Goal: Information Seeking & Learning: Stay updated

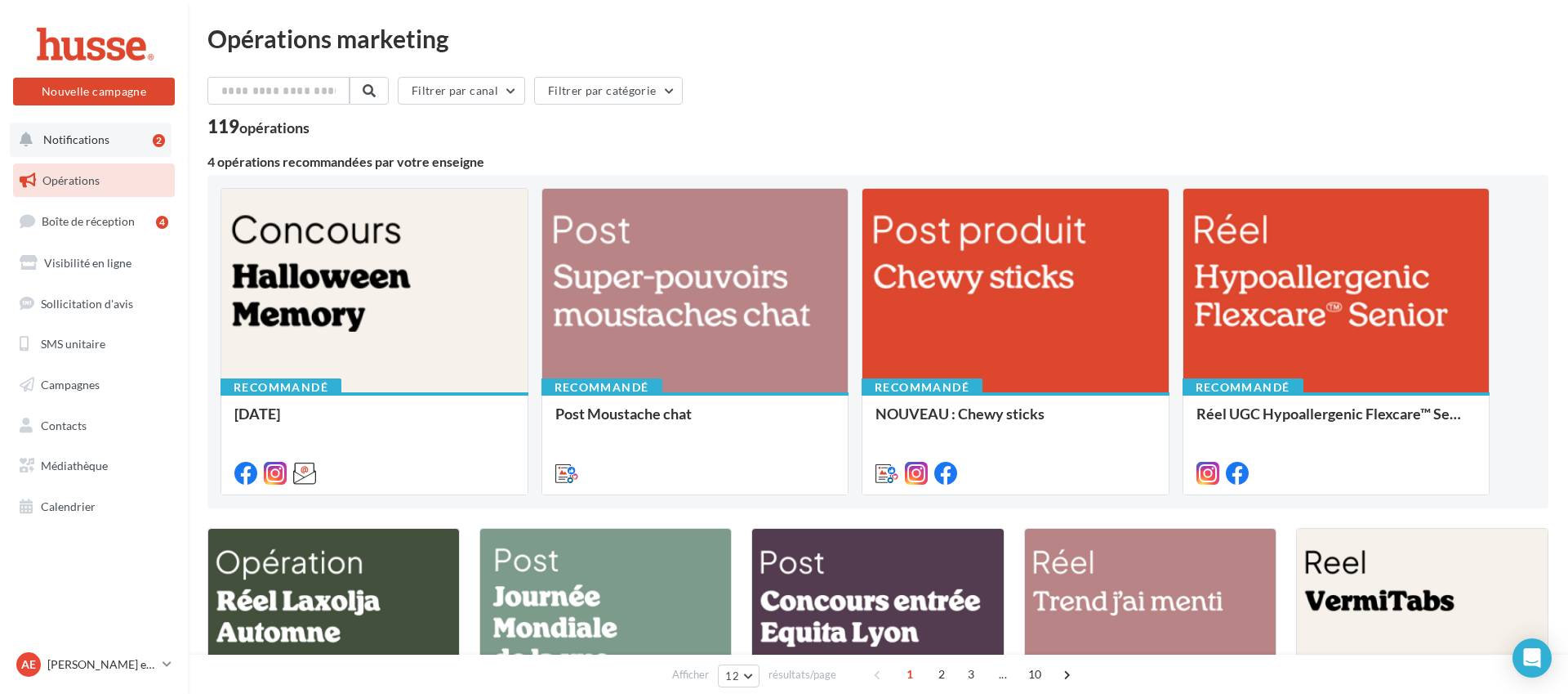
click at [143, 143] on button "Notifications 2" at bounding box center [91, 140] width 162 height 35
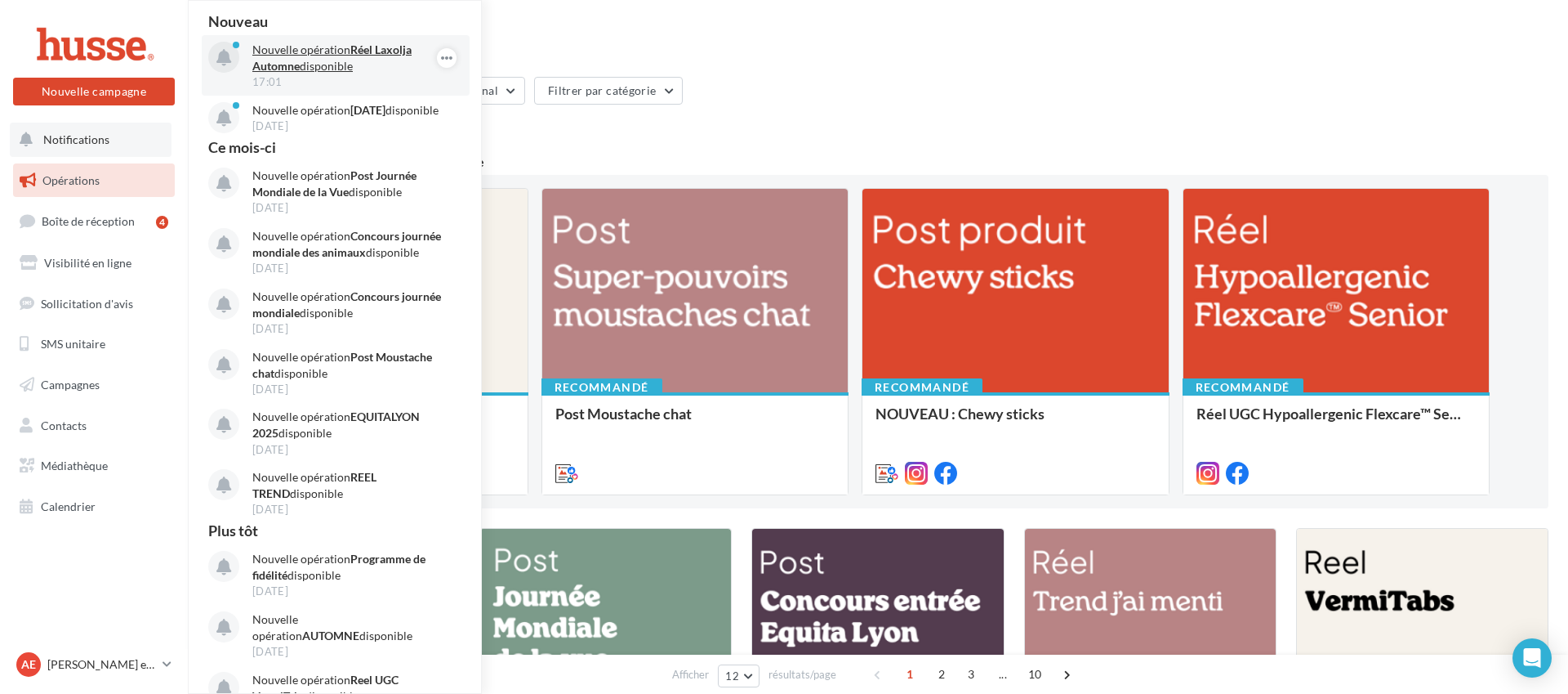
click at [386, 42] on p "Nouvelle opération Réel Laxolja Automne disponible" at bounding box center [347, 58] width 190 height 33
click at [393, 56] on p "Nouvelle opération Réel Laxolja Automne disponible" at bounding box center [347, 58] width 190 height 33
click at [321, 71] on p "Nouvelle opération Réel Laxolja Automne disponible" at bounding box center [347, 58] width 190 height 33
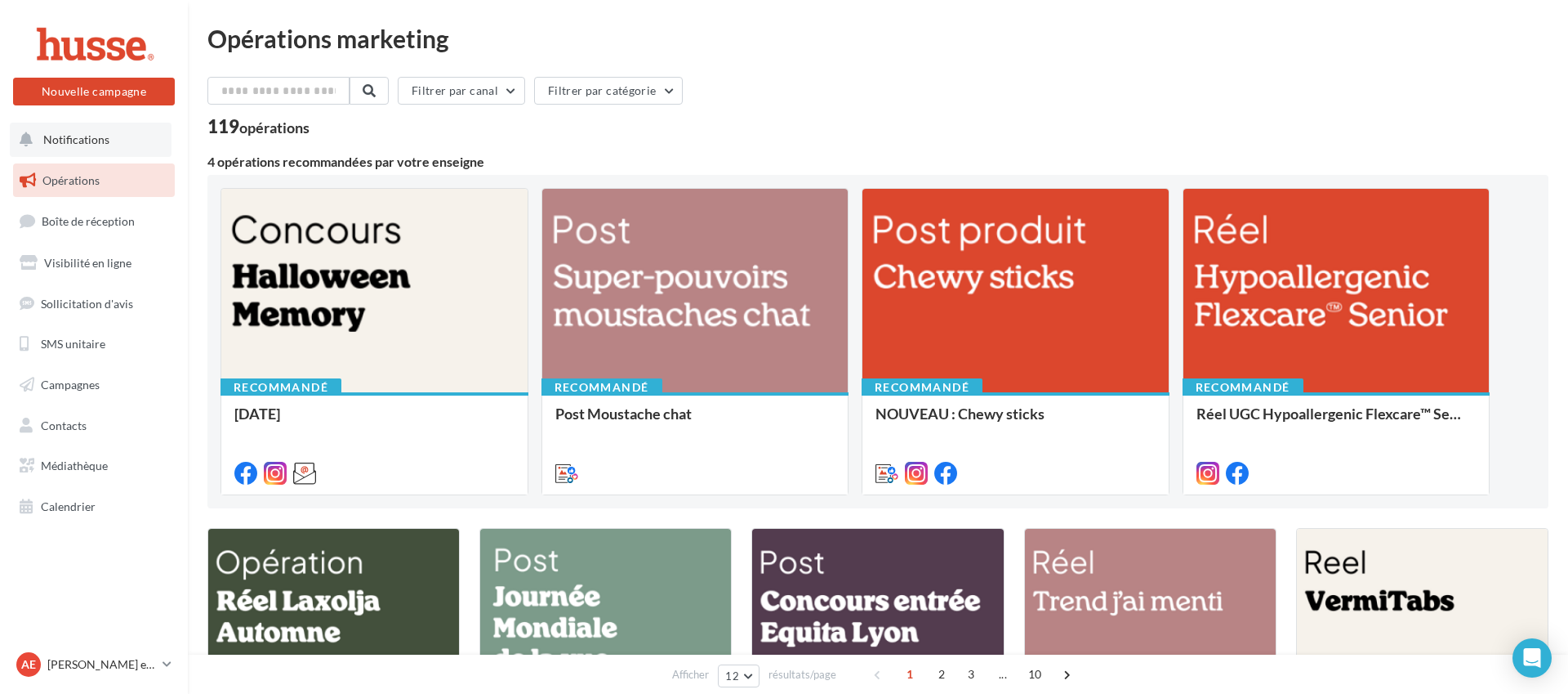
click at [126, 134] on button "Notifications" at bounding box center [91, 140] width 162 height 35
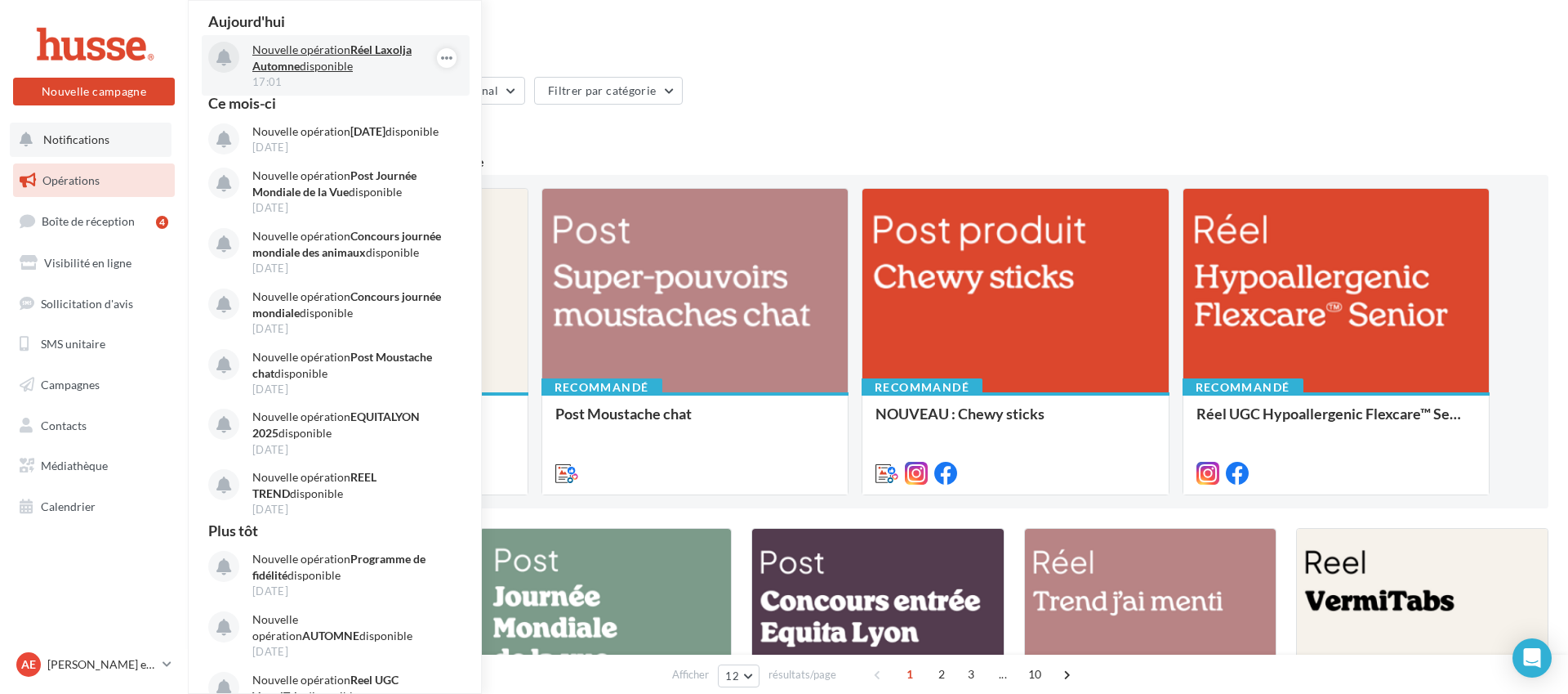
click at [351, 51] on strong "Réel Laxolja Automne" at bounding box center [331, 57] width 159 height 30
click at [887, 110] on div "Filtrer par canal Filtrer par catégorie" at bounding box center [877, 94] width 1341 height 35
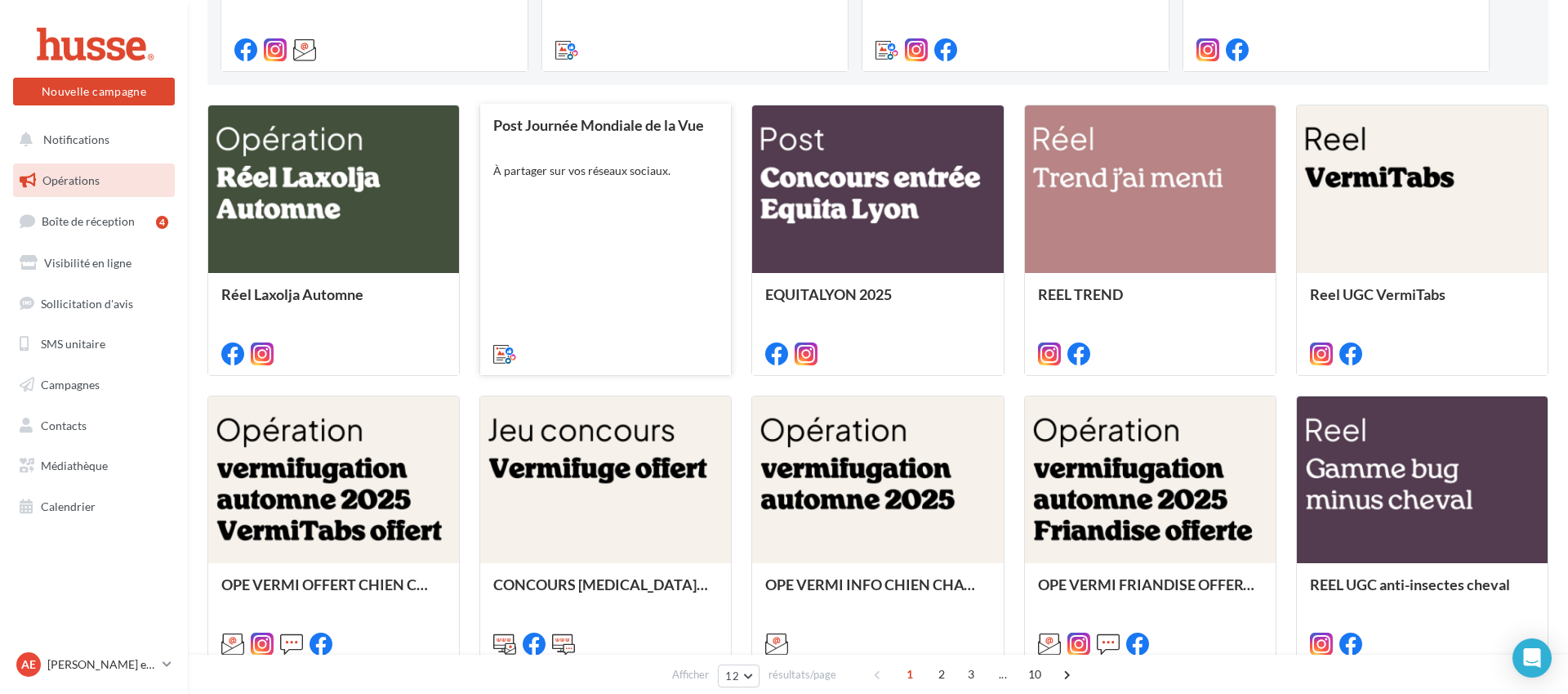
scroll to position [565, 0]
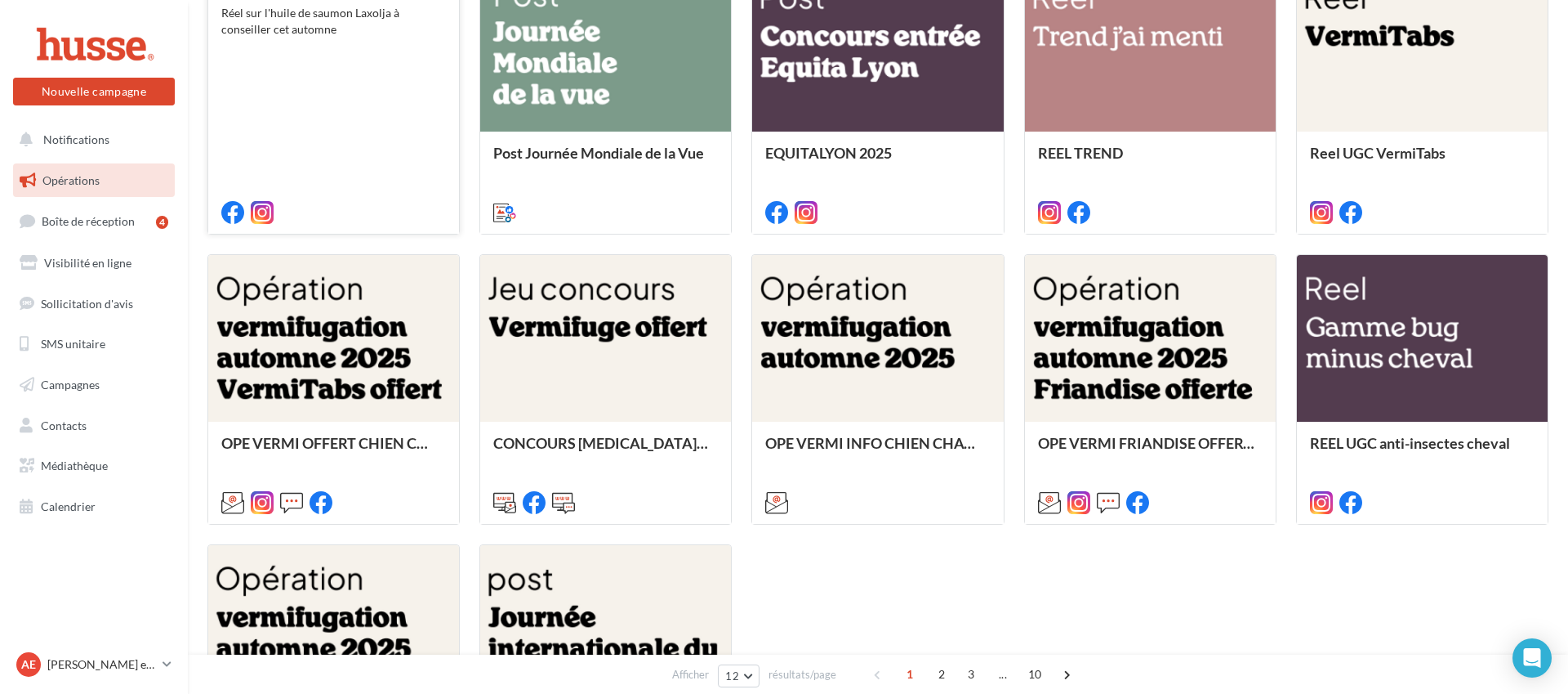
click at [251, 77] on div "Réel Laxolja Automne Réel sur l'huile de saumon Laxolja à conseiller cet automne" at bounding box center [333, 96] width 224 height 243
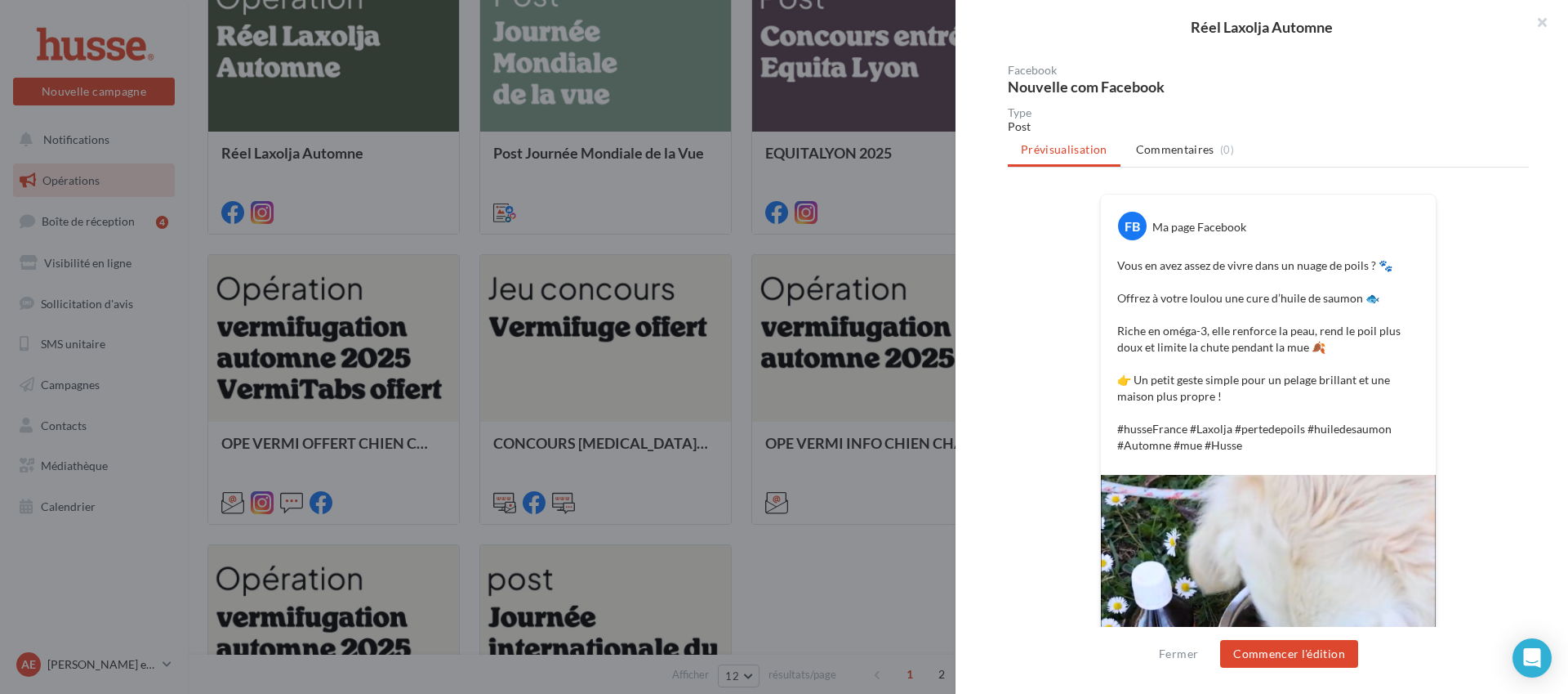
scroll to position [0, 0]
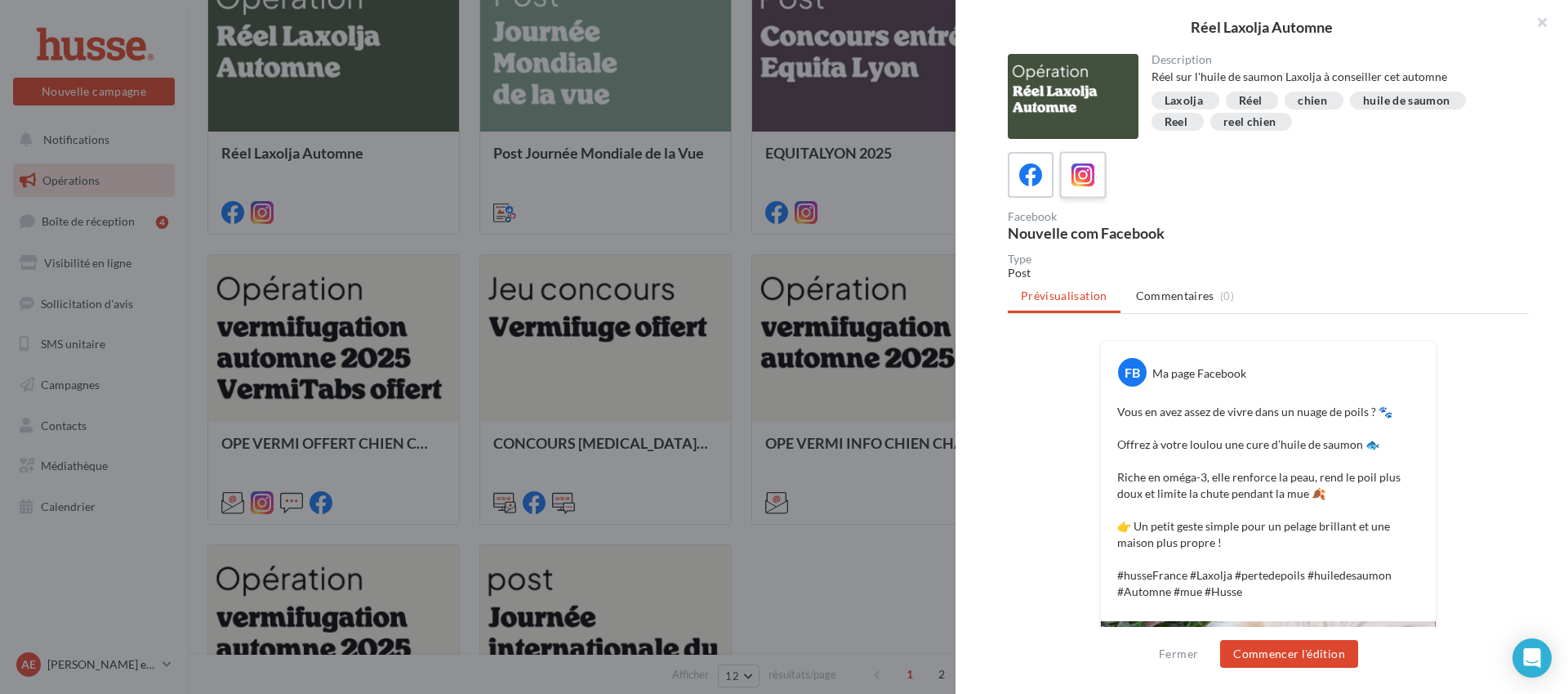
click at [1089, 187] on span at bounding box center [1083, 176] width 24 height 25
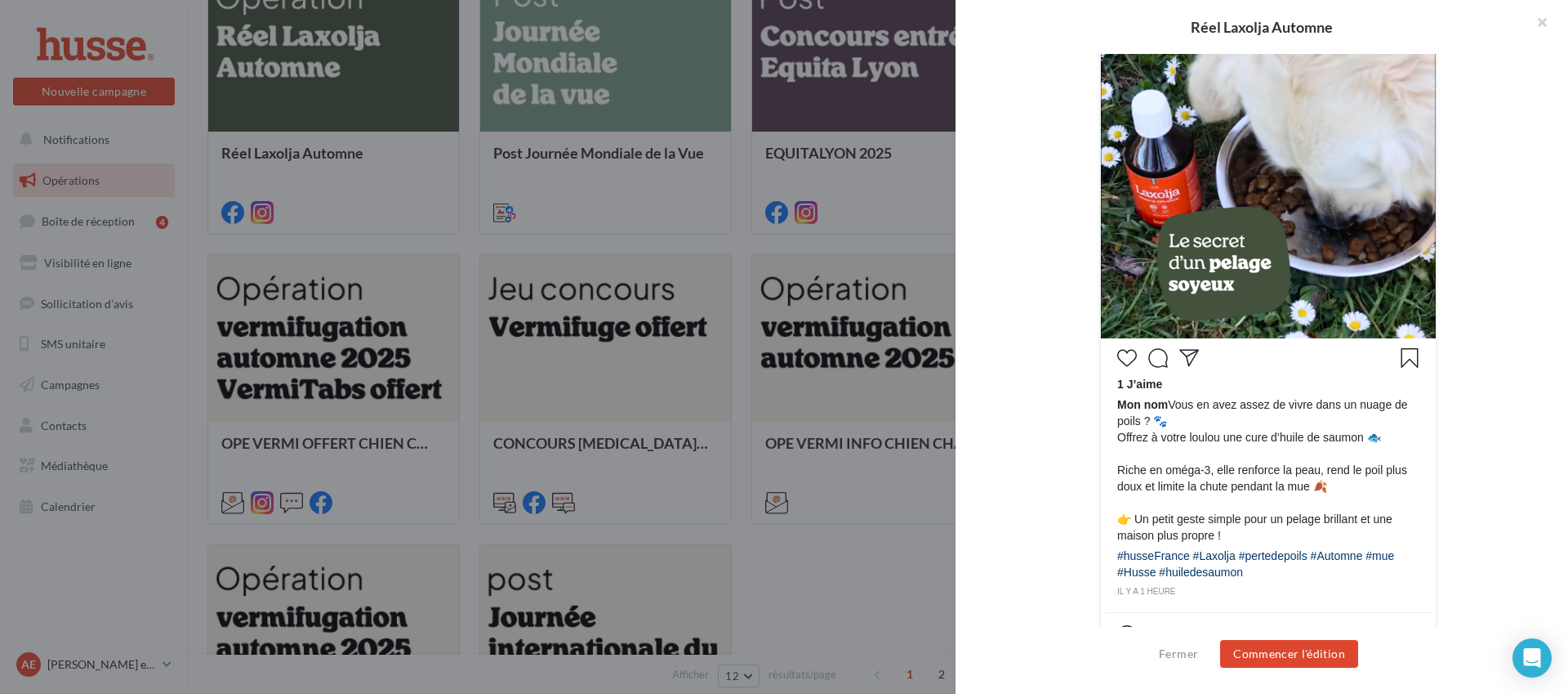
scroll to position [402, 0]
